Goal: Task Accomplishment & Management: Manage account settings

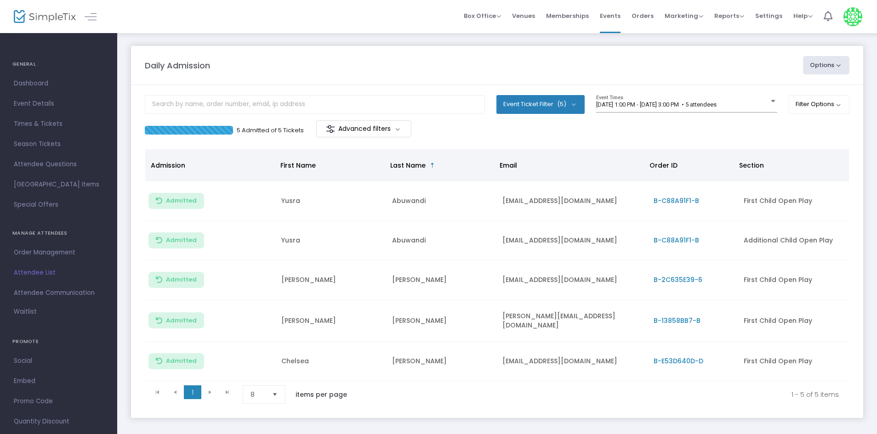
click at [679, 106] on span "[DATE] 1:00 PM - [DATE] 3:00 PM • 5 attendees" at bounding box center [656, 104] width 120 height 7
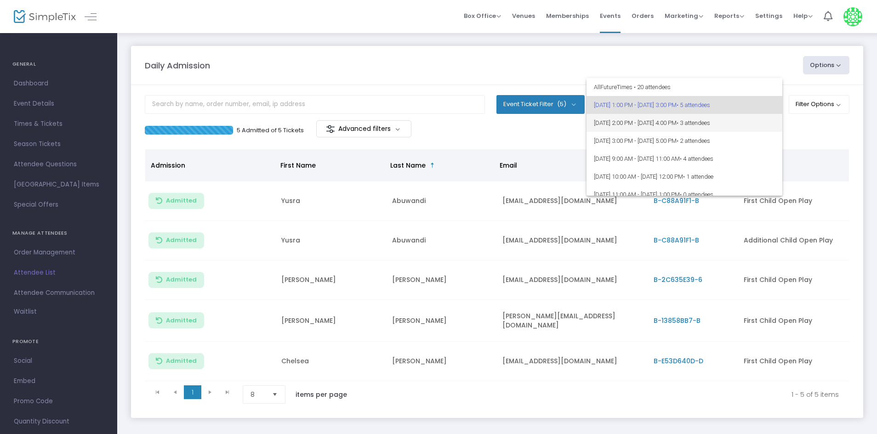
click at [666, 127] on span "[DATE] 2:00 PM - [DATE] 4:00 PM • 3 attendees" at bounding box center [684, 123] width 181 height 18
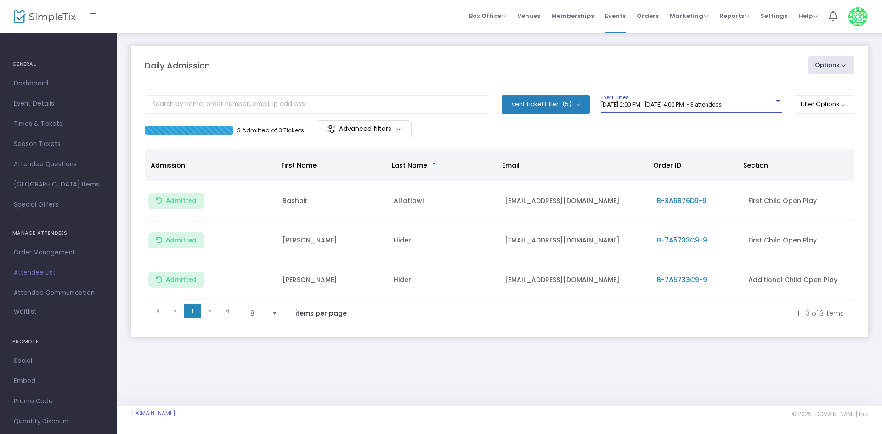
click at [704, 102] on span "[DATE] 2:00 PM - [DATE] 4:00 PM • 3 attendees" at bounding box center [661, 104] width 120 height 7
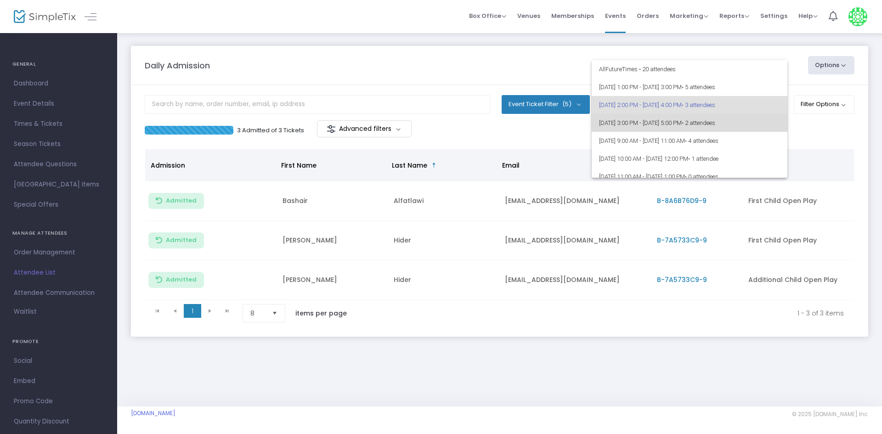
click at [697, 124] on span "[DATE] 3:00 PM - [DATE] 5:00 PM • 2 attendees" at bounding box center [689, 123] width 181 height 18
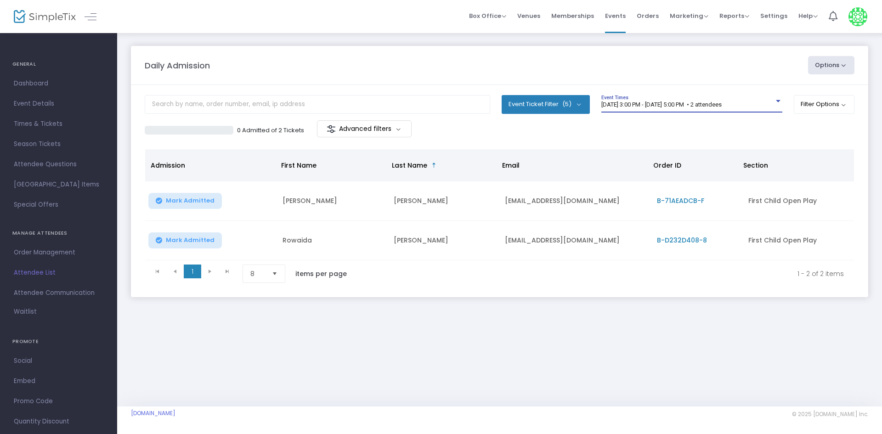
click at [678, 101] on span "[DATE] 3:00 PM - [DATE] 5:00 PM • 2 attendees" at bounding box center [661, 104] width 120 height 7
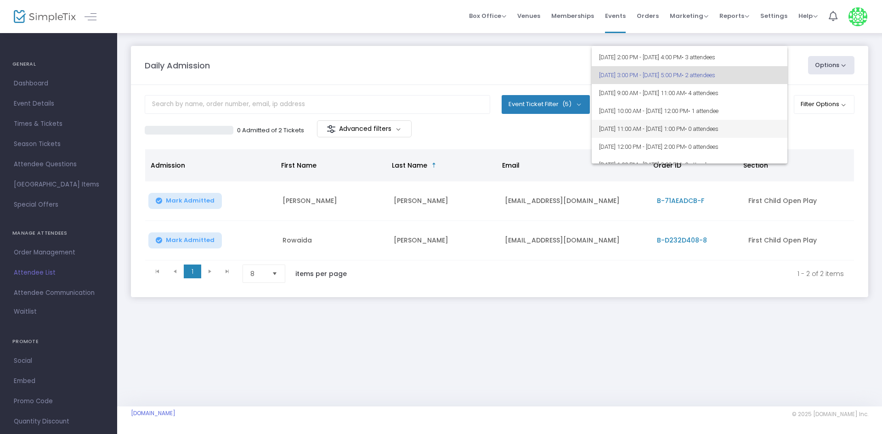
scroll to position [50, 0]
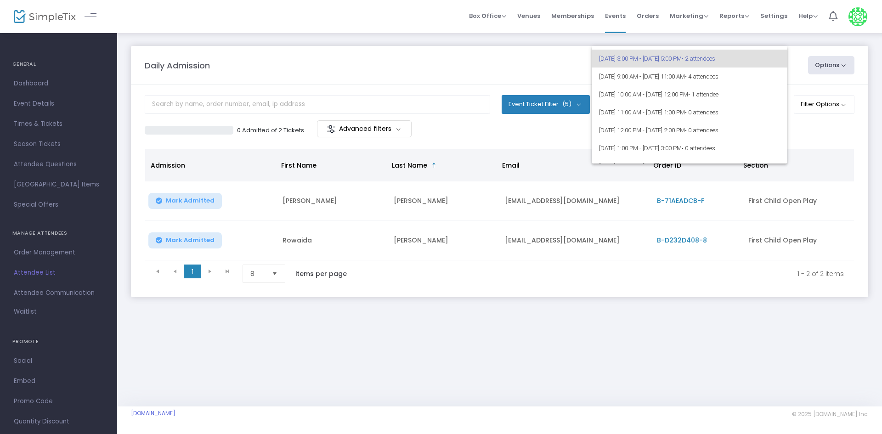
click at [615, 310] on div at bounding box center [441, 217] width 882 height 434
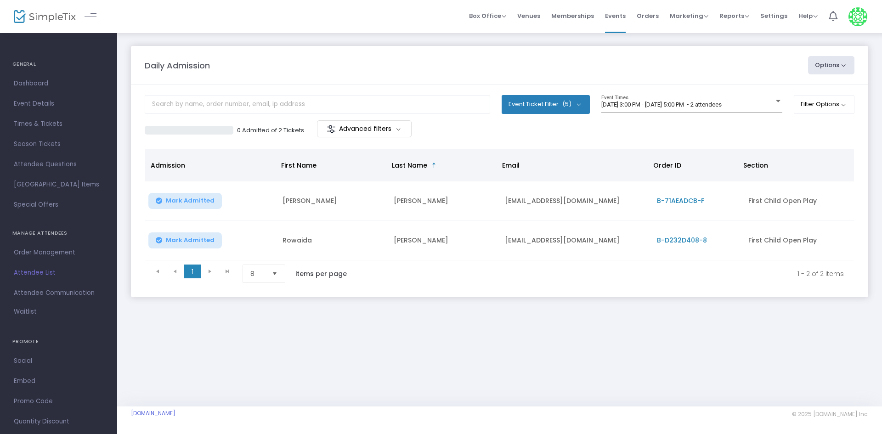
click at [691, 93] on m-panel-content "Event Ticket Filter (5) Select All First Child Open Play Additional Child Open …" at bounding box center [499, 191] width 737 height 212
click at [689, 100] on div "[DATE] 3:00 PM - [DATE] 5:00 PM • 2 attendees Event Times" at bounding box center [691, 103] width 181 height 17
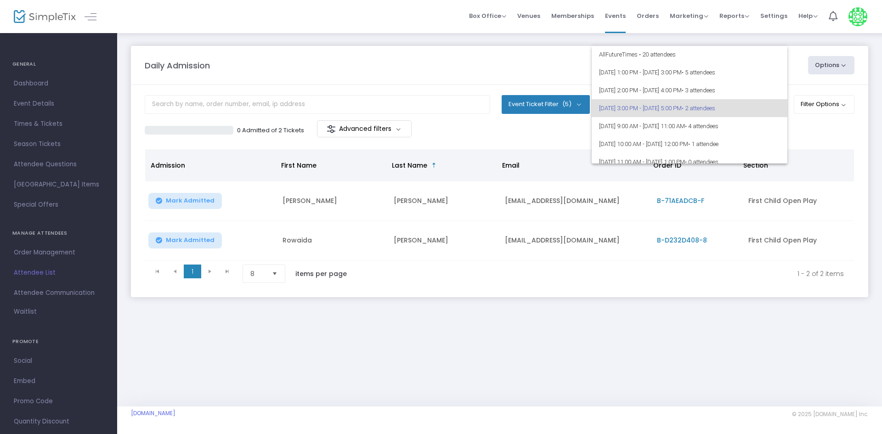
scroll to position [0, 0]
click at [715, 74] on span "• 5 attendees" at bounding box center [699, 72] width 34 height 7
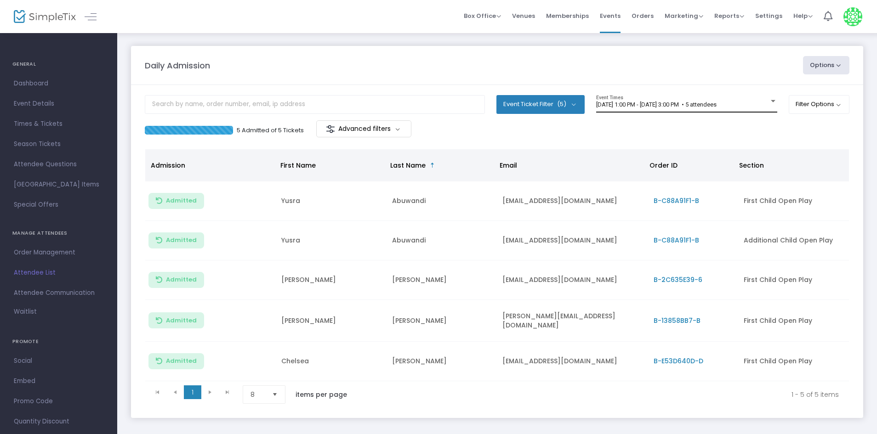
click at [696, 110] on div "[DATE] 1:00 PM - [DATE] 3:00 PM • 5 attendees Event Times" at bounding box center [686, 103] width 181 height 17
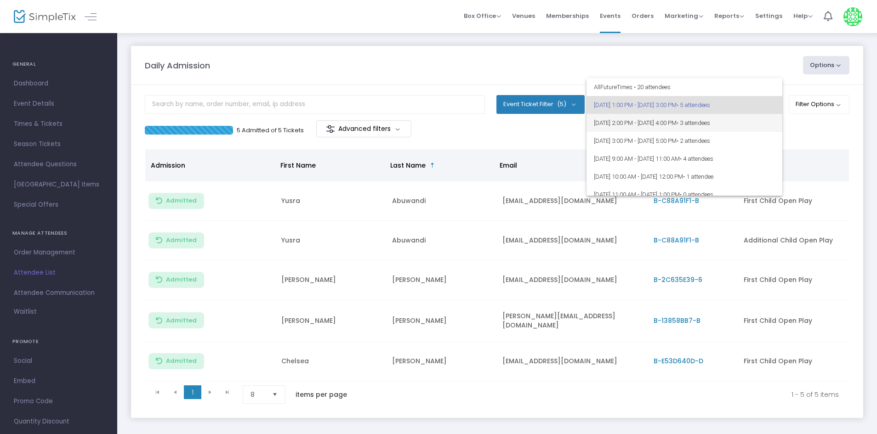
click at [695, 127] on span "[DATE] 2:00 PM - [DATE] 4:00 PM • 3 attendees" at bounding box center [684, 123] width 181 height 18
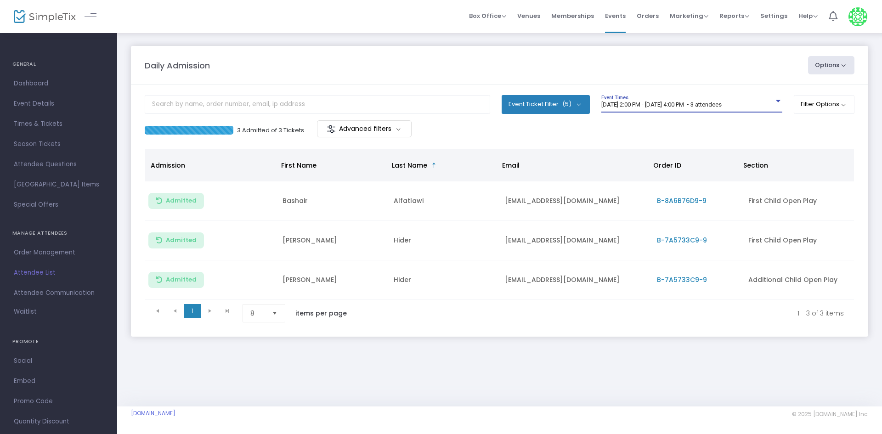
click at [703, 109] on div "[DATE] 2:00 PM - [DATE] 4:00 PM • 3 attendees Event Times" at bounding box center [691, 103] width 181 height 17
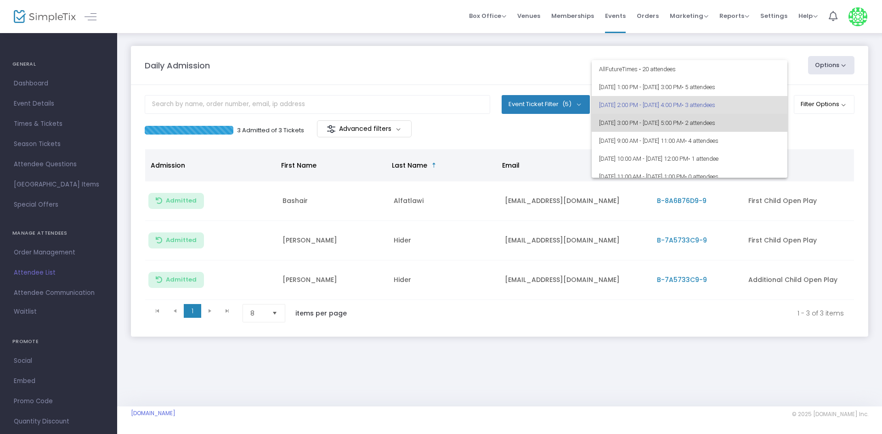
click at [701, 125] on span "[DATE] 3:00 PM - [DATE] 5:00 PM • 2 attendees" at bounding box center [689, 123] width 181 height 18
